Goal: Information Seeking & Learning: Find specific fact

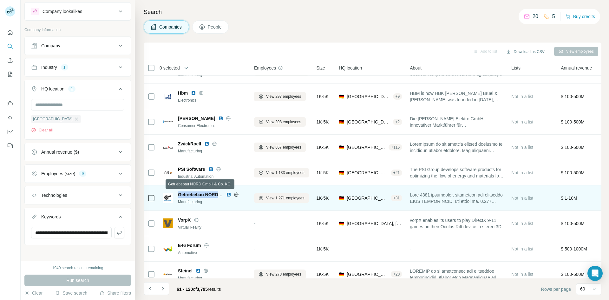
drag, startPoint x: 179, startPoint y: 195, endPoint x: 220, endPoint y: 196, distance: 41.3
click at [220, 196] on span "Getriebebau NORD GmbH & Co. KG" at bounding box center [215, 194] width 75 height 5
copy span "Getriebebau NORD"
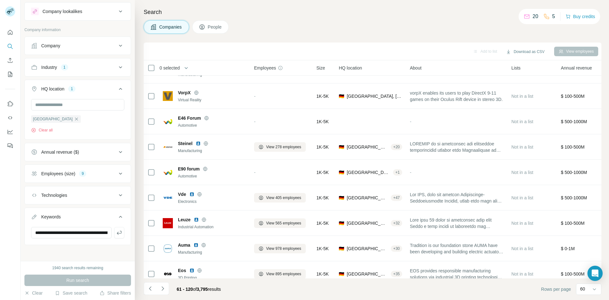
scroll to position [1214, 0]
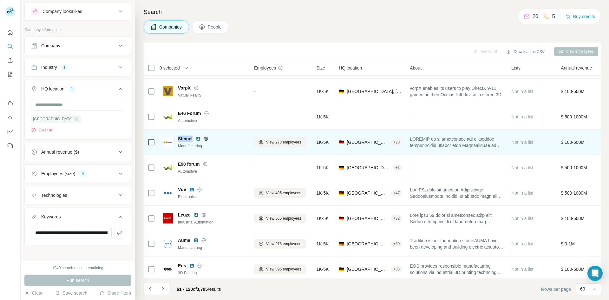
drag, startPoint x: 192, startPoint y: 138, endPoint x: 177, endPoint y: 138, distance: 15.5
click at [177, 138] on div "Steinel Manufacturing" at bounding box center [205, 141] width 84 height 13
copy span "Steinel"
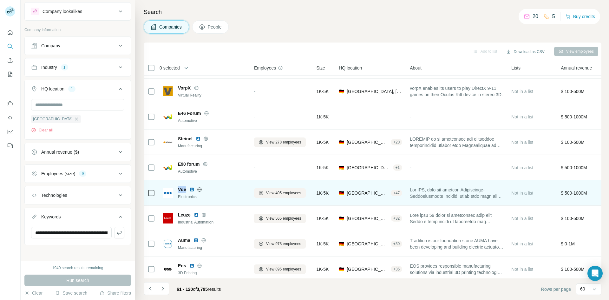
drag, startPoint x: 186, startPoint y: 190, endPoint x: 179, endPoint y: 190, distance: 7.3
click at [179, 190] on span "Vde" at bounding box center [182, 189] width 8 height 6
copy span "Vde"
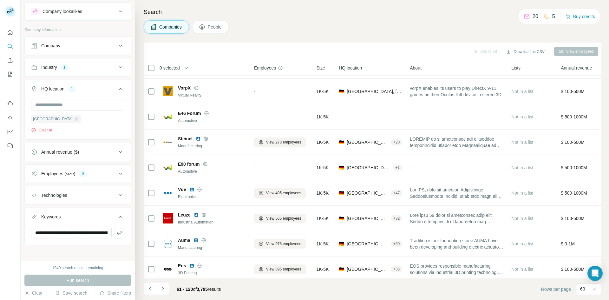
click at [289, 34] on div "Search Companies People Add to list Download as CSV View employees 0 selected C…" at bounding box center [372, 150] width 474 height 300
click at [283, 46] on div "Add to list Download as CSV View employees" at bounding box center [372, 51] width 451 height 11
click at [248, 42] on div "Add to list Download as CSV View employees" at bounding box center [373, 51] width 458 height 18
click at [232, 73] on th "0 selected" at bounding box center [194, 67] width 101 height 15
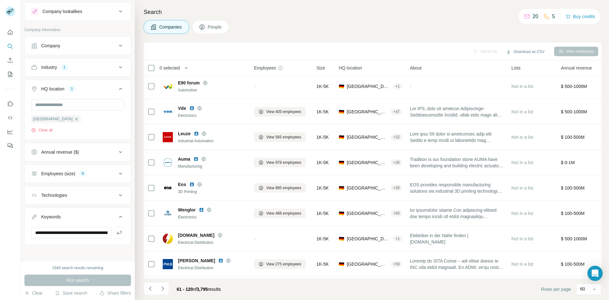
scroll to position [1303, 0]
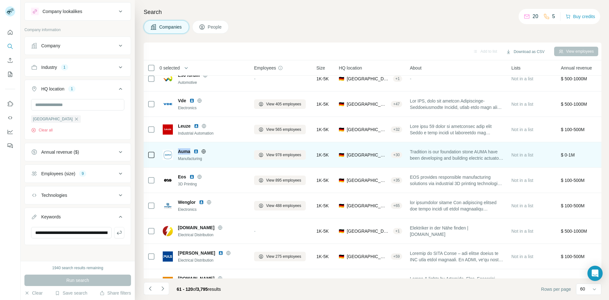
drag, startPoint x: 190, startPoint y: 152, endPoint x: 177, endPoint y: 153, distance: 13.1
click at [177, 153] on div "Auma Manufacturing" at bounding box center [205, 154] width 84 height 13
copy span "Auma"
